Goal: Information Seeking & Learning: Learn about a topic

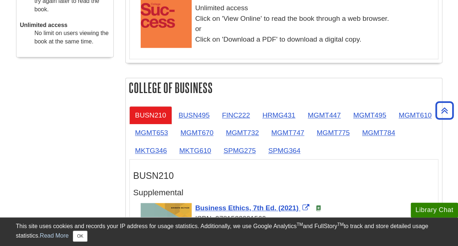
scroll to position [390, 0]
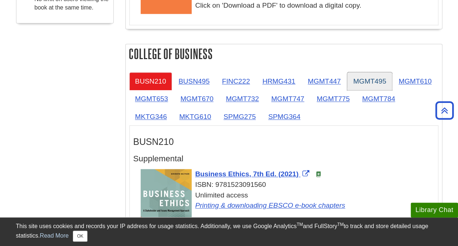
click at [361, 78] on link "MGMT495" at bounding box center [369, 81] width 45 height 18
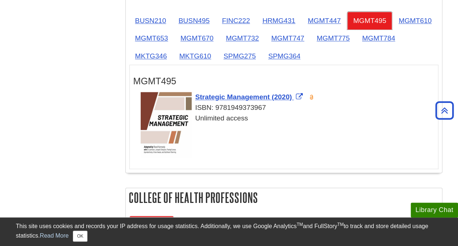
scroll to position [462, 0]
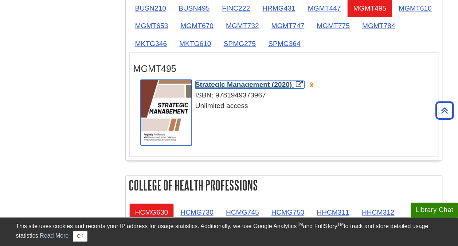
click at [226, 83] on span "Strategic Management (2020)" at bounding box center [243, 85] width 97 height 8
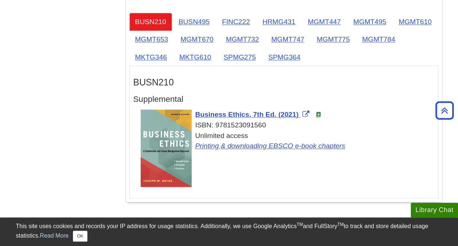
scroll to position [438, 0]
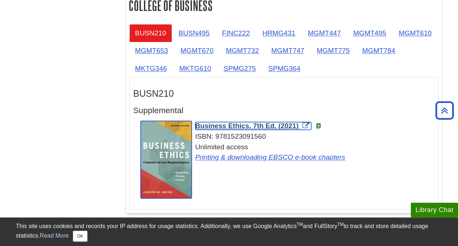
click at [256, 122] on span "Business Ethics, 7th Ed. (2021)" at bounding box center [246, 126] width 103 height 8
